Goal: Transaction & Acquisition: Download file/media

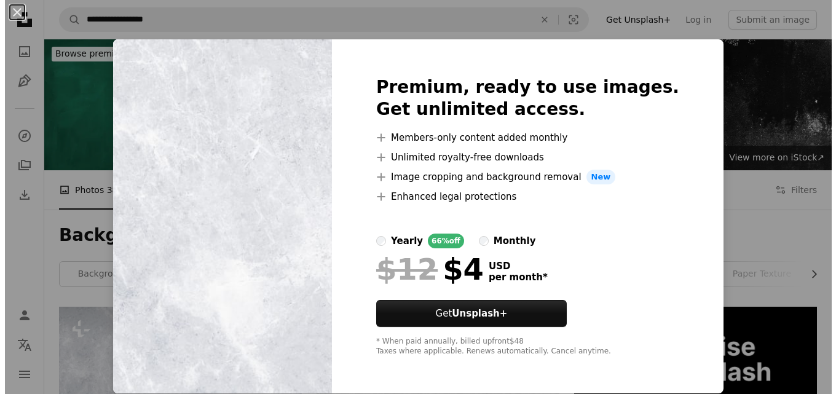
scroll to position [307, 0]
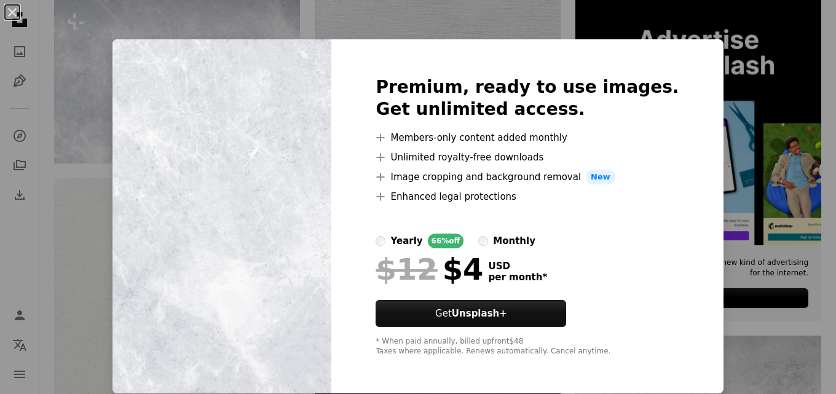
click at [780, 154] on div "An X shape Premium, ready to use images. Get unlimited access. A plus sign Memb…" at bounding box center [418, 197] width 836 height 394
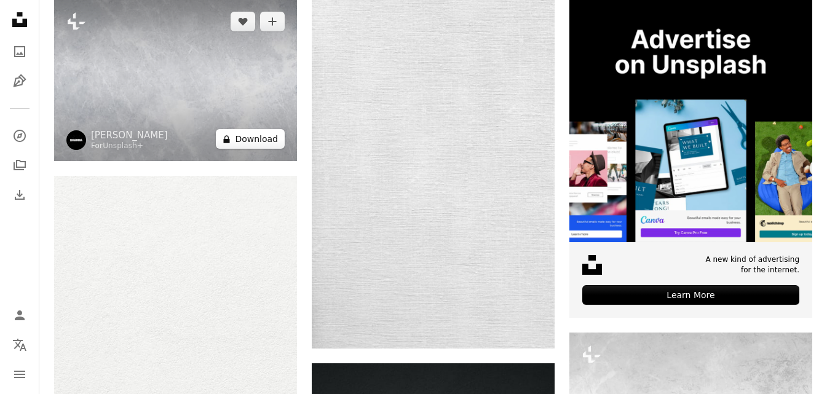
click at [249, 144] on button "A lock Download" at bounding box center [250, 139] width 69 height 20
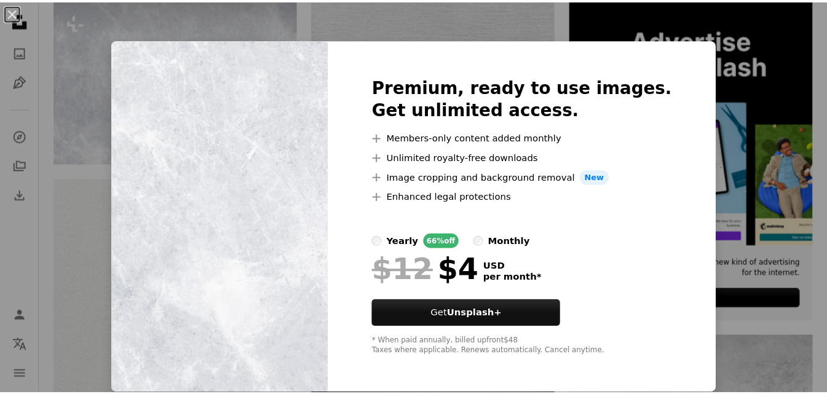
scroll to position [1, 0]
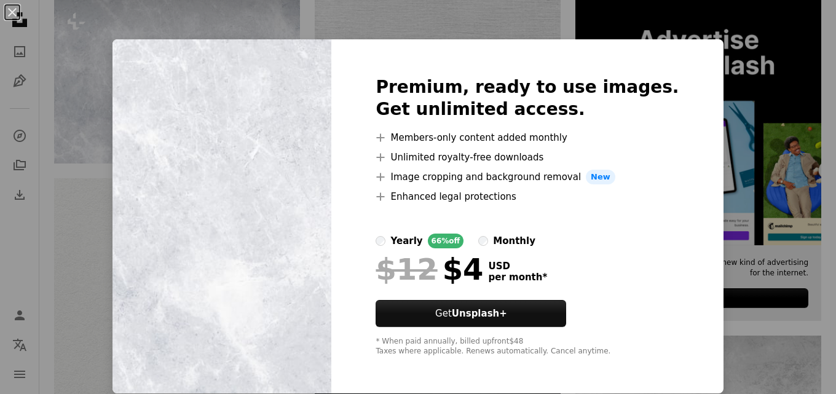
drag, startPoint x: 743, startPoint y: 193, endPoint x: 717, endPoint y: 159, distance: 43.0
click at [744, 187] on div "An X shape Premium, ready to use images. Get unlimited access. A plus sign Memb…" at bounding box center [418, 197] width 836 height 394
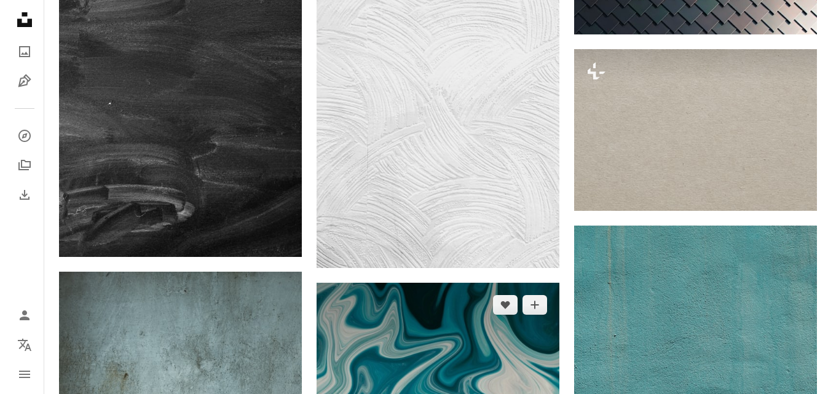
scroll to position [1598, 0]
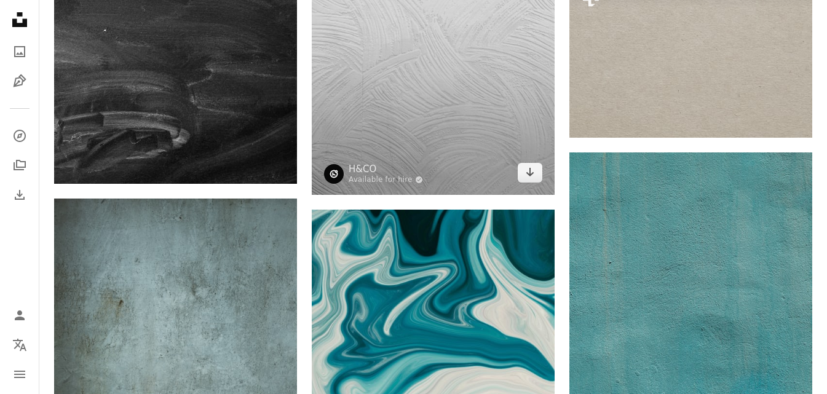
click at [432, 125] on img at bounding box center [433, 12] width 243 height 364
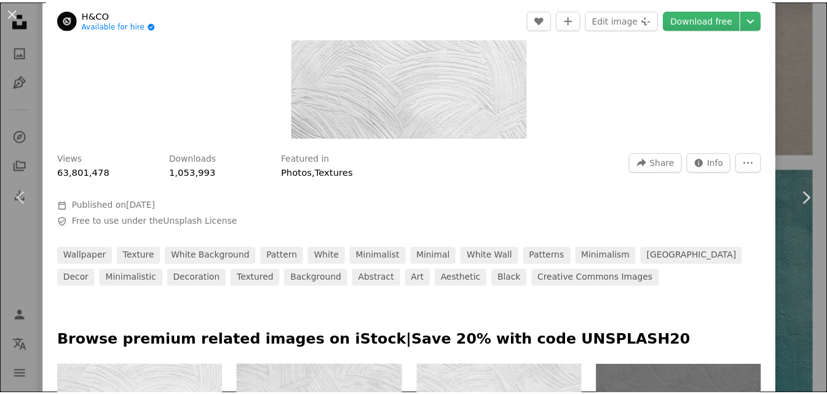
scroll to position [61, 0]
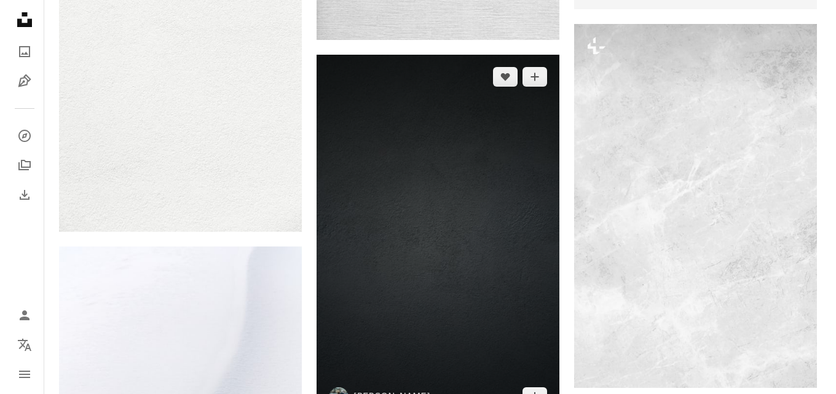
scroll to position [430, 0]
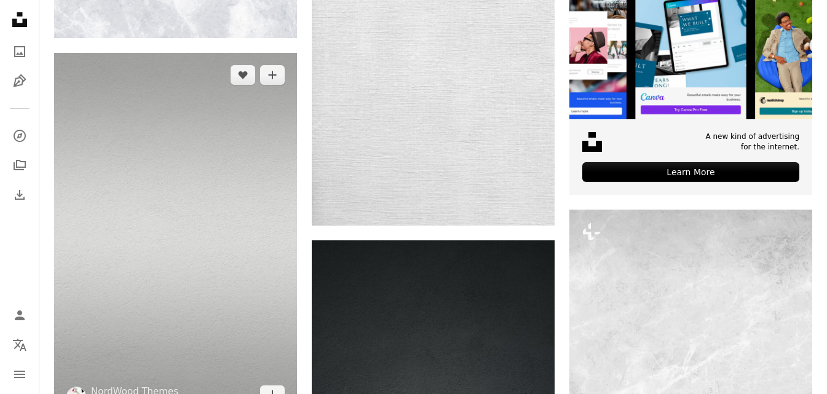
click at [181, 198] on img at bounding box center [175, 235] width 243 height 364
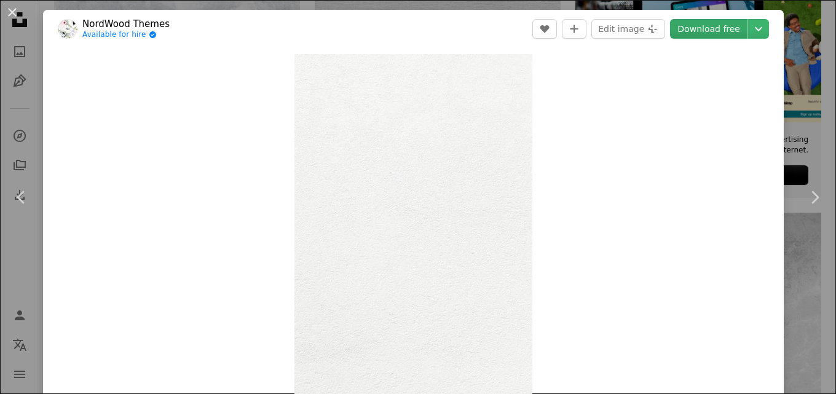
click at [694, 29] on link "Download free" at bounding box center [708, 29] width 77 height 20
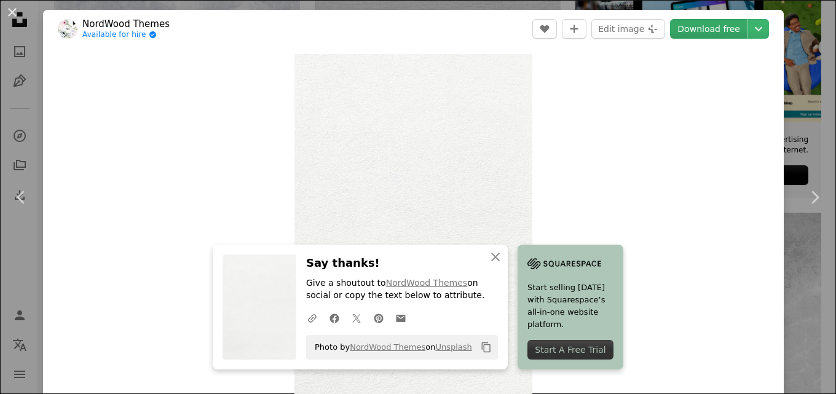
click at [703, 35] on link "Download free" at bounding box center [708, 29] width 77 height 20
click at [491, 259] on icon "An X shape" at bounding box center [495, 256] width 15 height 15
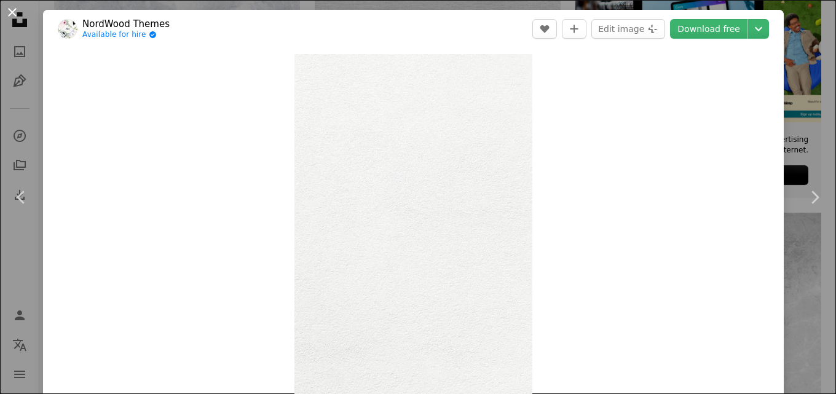
click at [9, 12] on button "An X shape" at bounding box center [12, 12] width 15 height 15
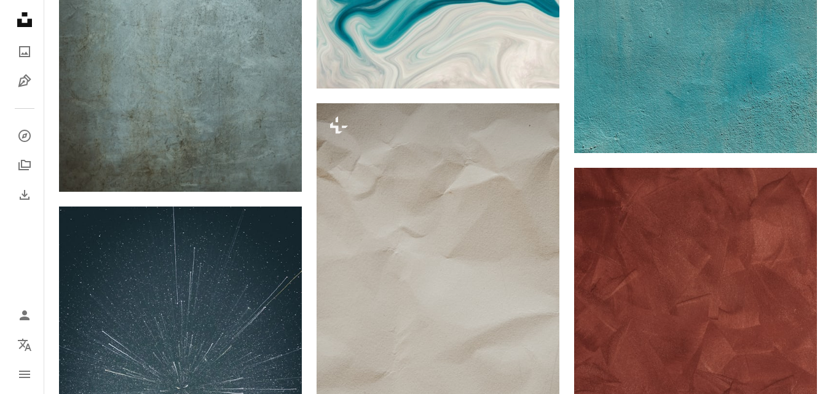
scroll to position [2274, 0]
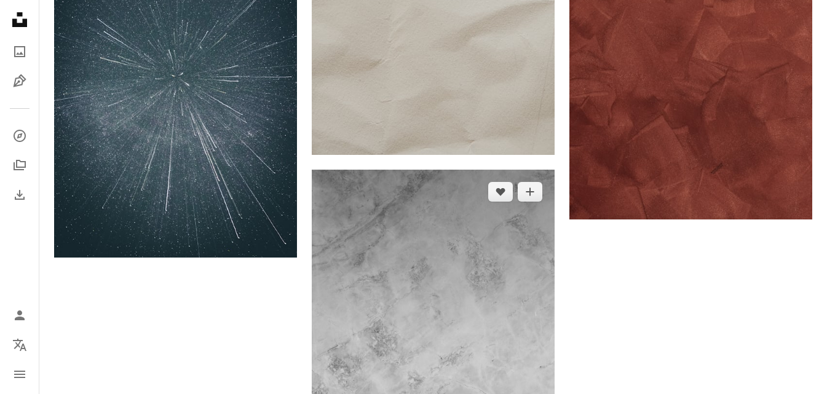
click at [367, 245] on img at bounding box center [433, 374] width 243 height 409
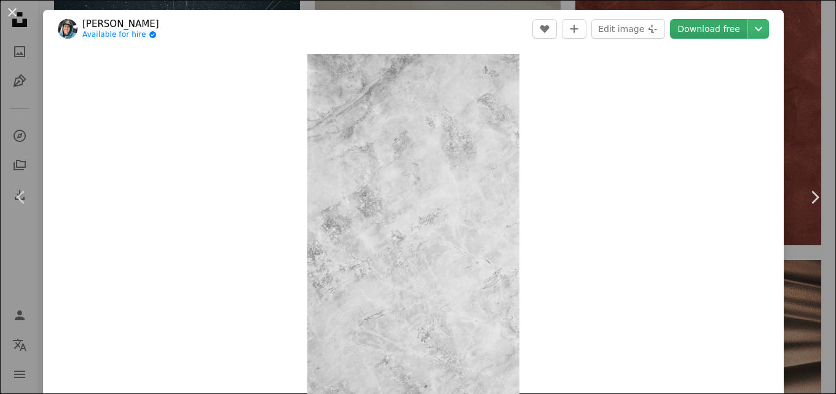
click at [716, 20] on link "Download free" at bounding box center [708, 29] width 77 height 20
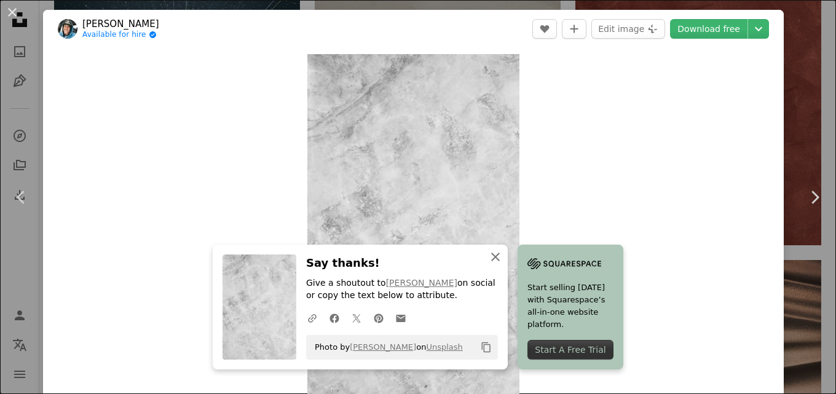
click at [488, 253] on icon "An X shape" at bounding box center [495, 256] width 15 height 15
